Goal: Find specific page/section: Find specific page/section

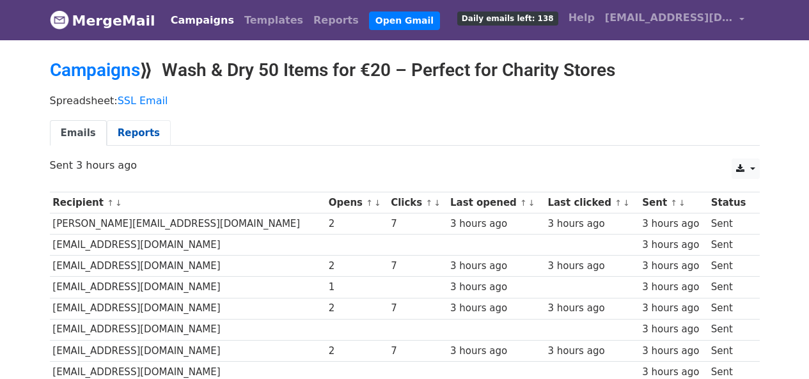
click at [130, 136] on link "Reports" at bounding box center [139, 133] width 64 height 26
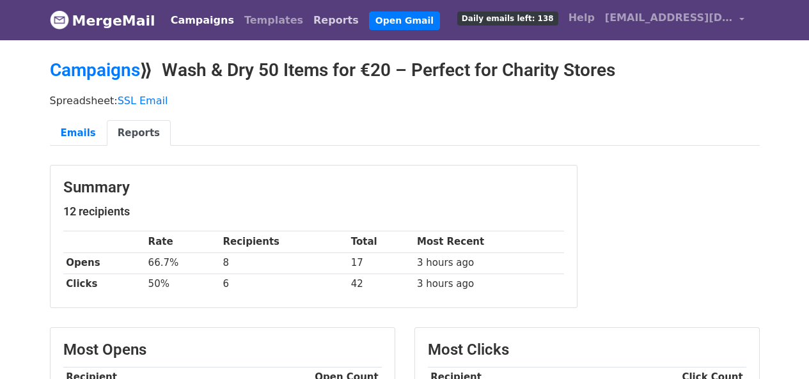
click at [308, 15] on link "Reports" at bounding box center [336, 21] width 56 height 26
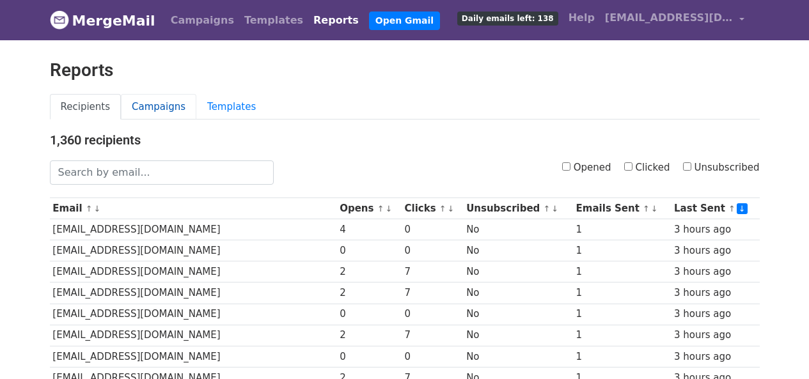
click at [135, 100] on link "Campaigns" at bounding box center [158, 107] width 75 height 26
